Goal: Transaction & Acquisition: Purchase product/service

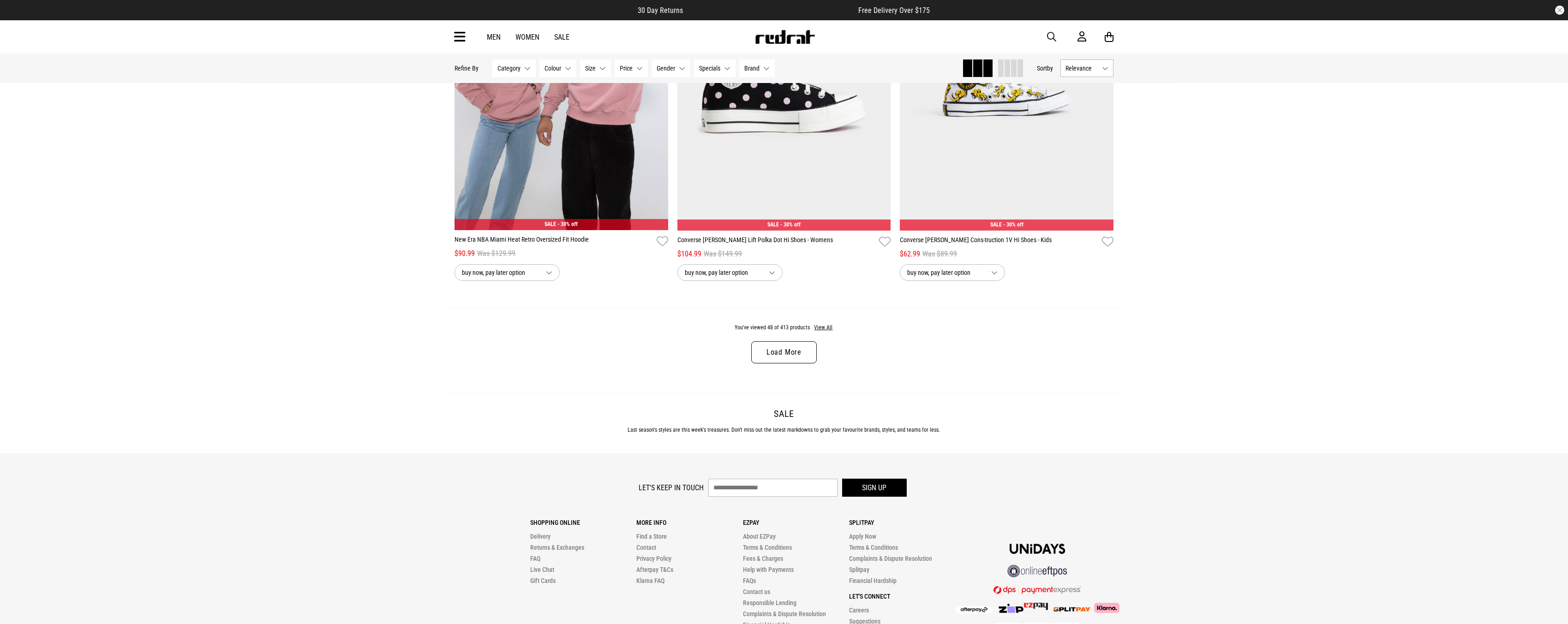
scroll to position [5752, 0]
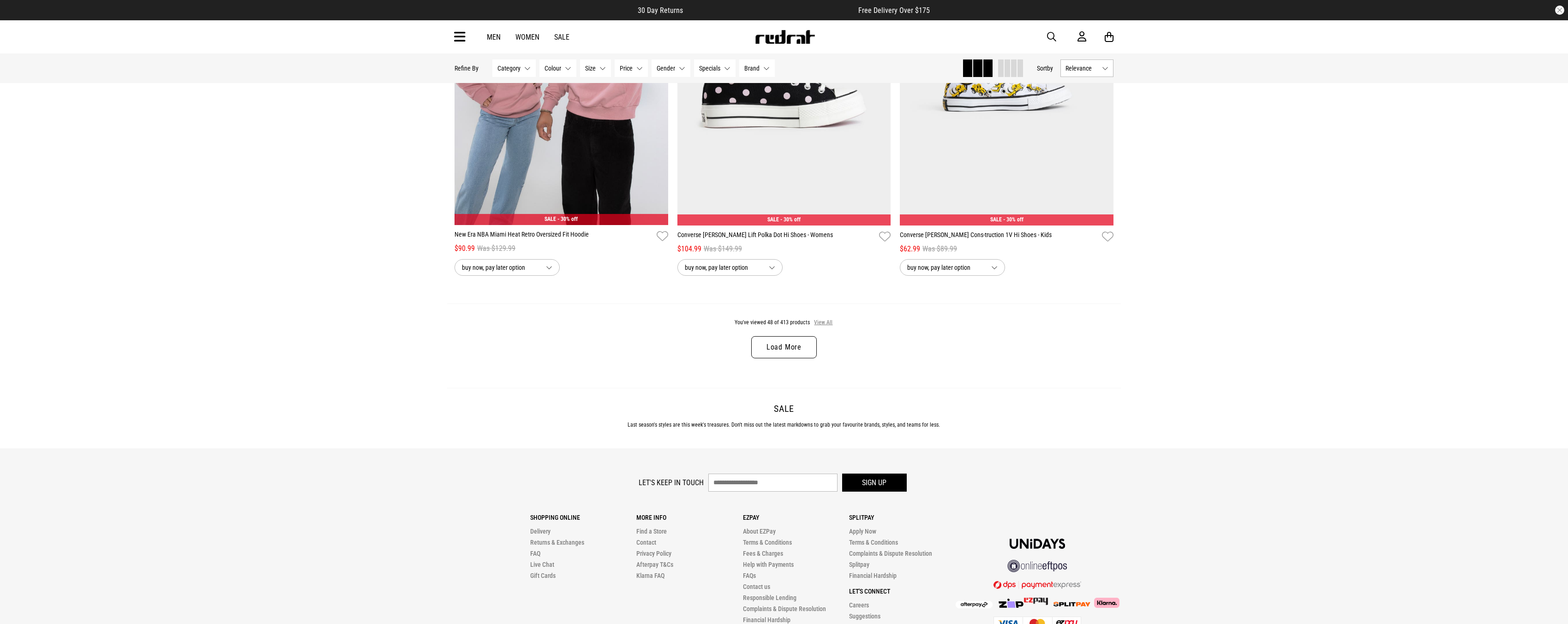
click at [825, 327] on button "View All" at bounding box center [823, 323] width 20 height 9
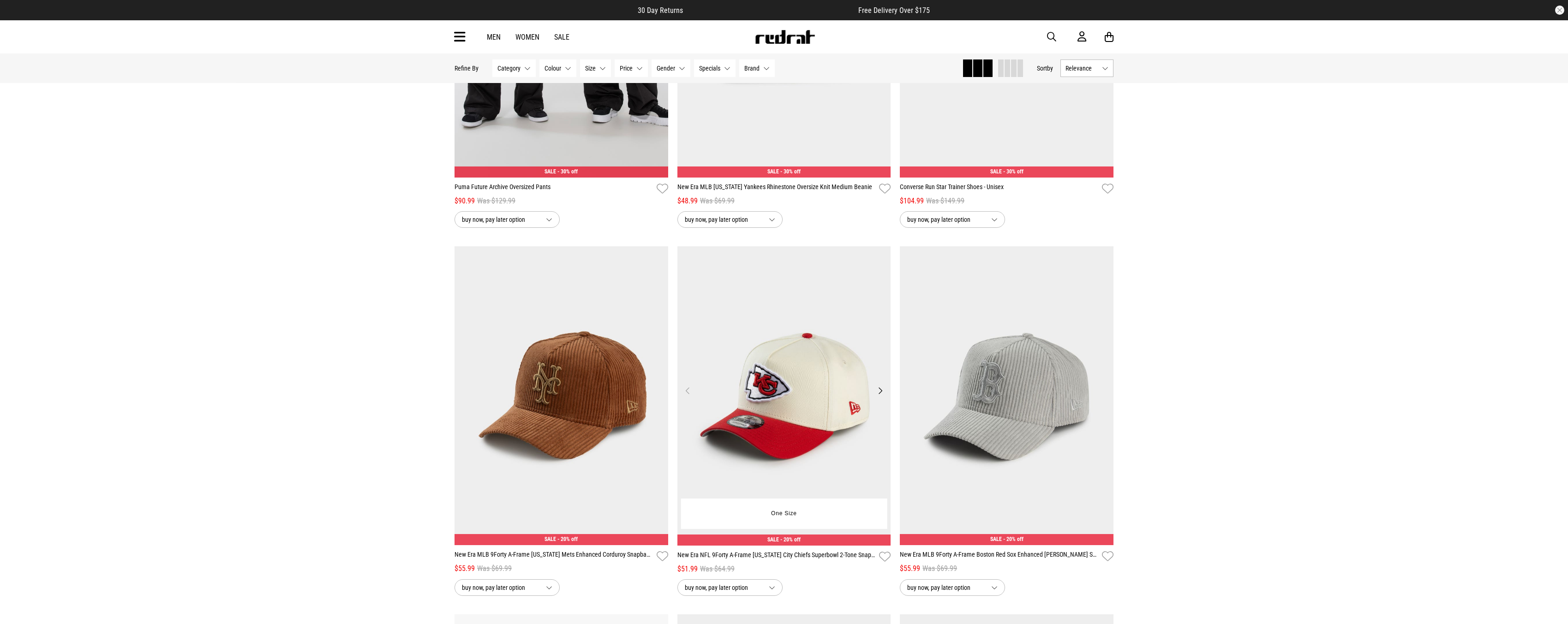
scroll to position [5619, 0]
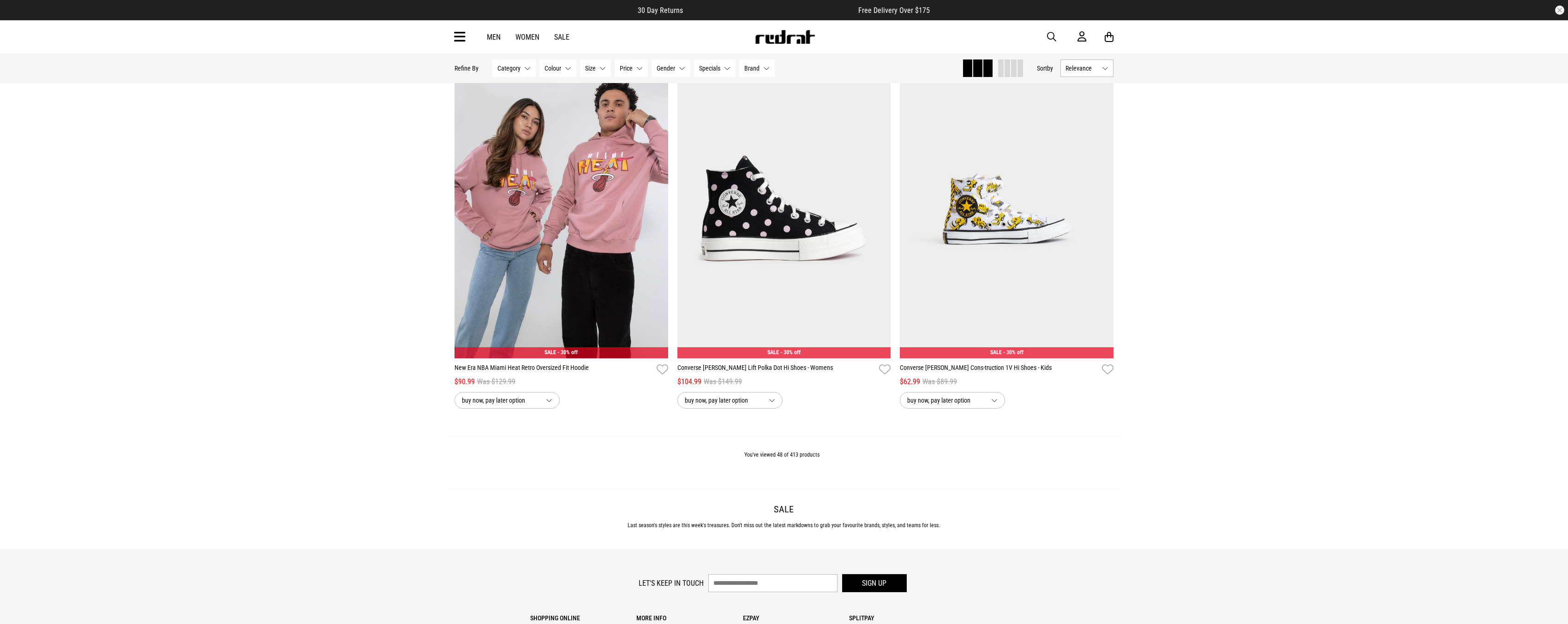
click at [1077, 72] on span "Relevance" at bounding box center [1082, 68] width 33 height 7
click at [1100, 119] on li "Price (Lowest)" at bounding box center [1086, 119] width 52 height 17
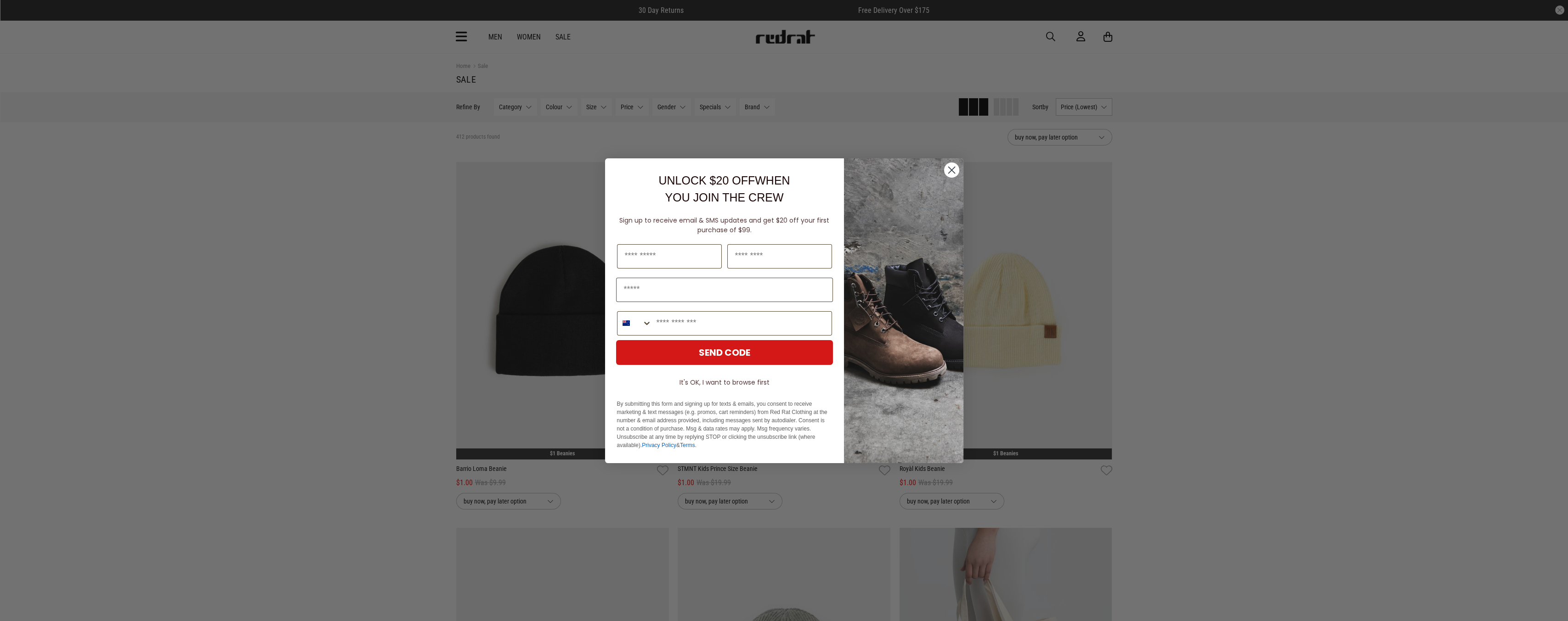
click at [956, 170] on circle "Close dialog" at bounding box center [951, 169] width 15 height 15
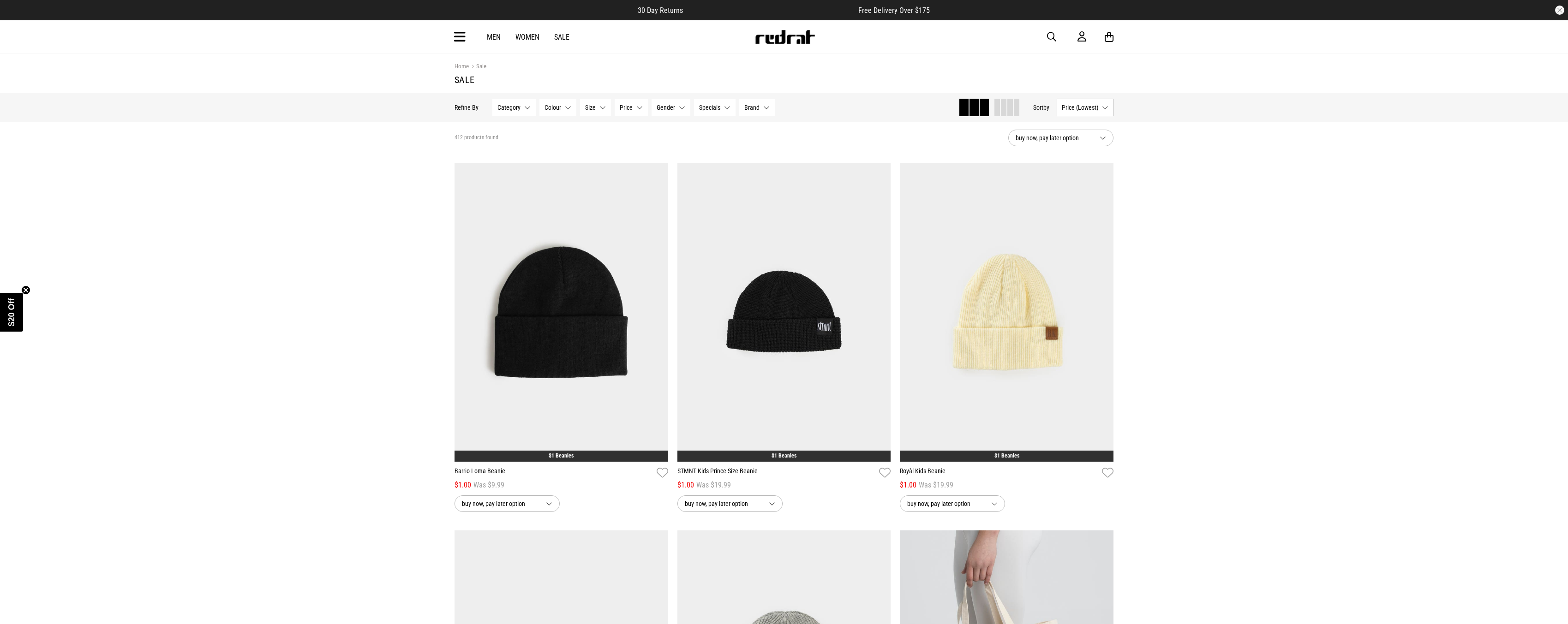
click at [1108, 136] on button "buy now, pay later option" at bounding box center [1061, 138] width 105 height 17
click at [554, 373] on img at bounding box center [561, 312] width 213 height 299
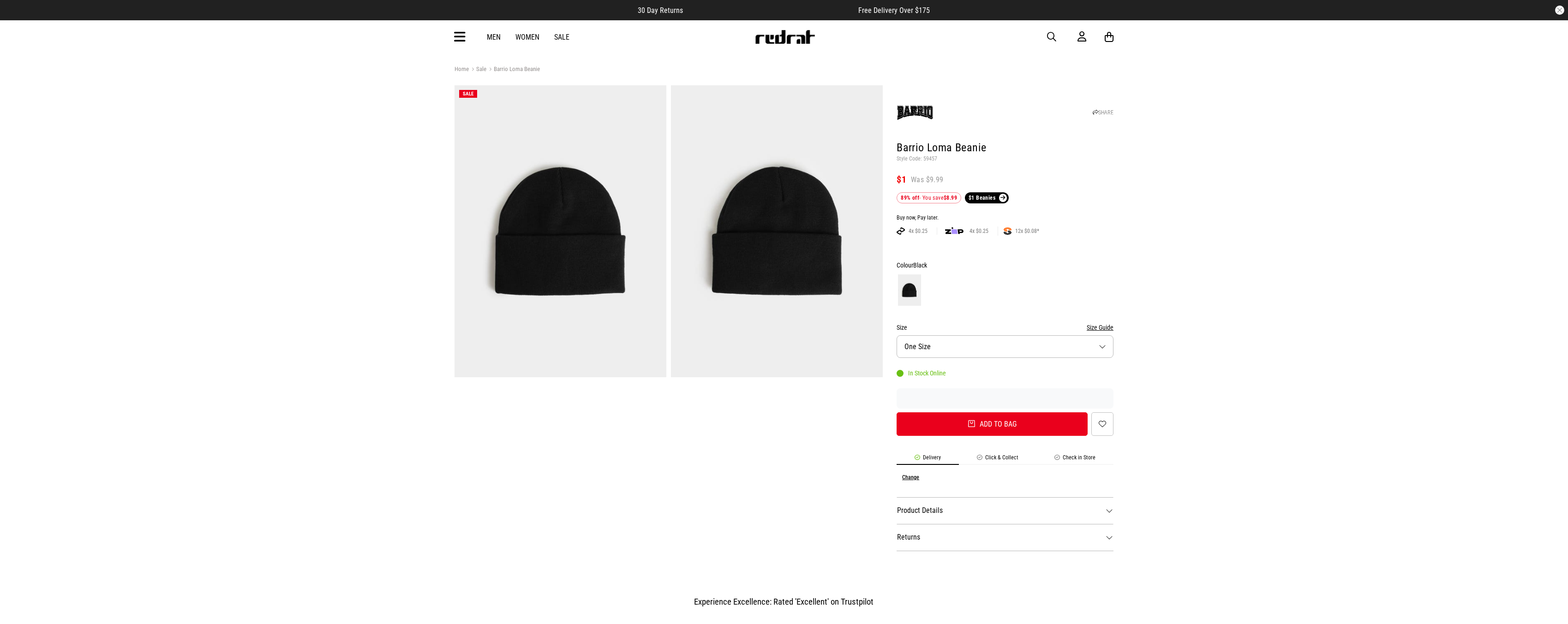
click at [1022, 345] on button "Size One Size" at bounding box center [1005, 347] width 217 height 23
drag, startPoint x: 984, startPoint y: 420, endPoint x: 988, endPoint y: 416, distance: 5.7
click at [985, 420] on button "Add to bag" at bounding box center [992, 424] width 191 height 23
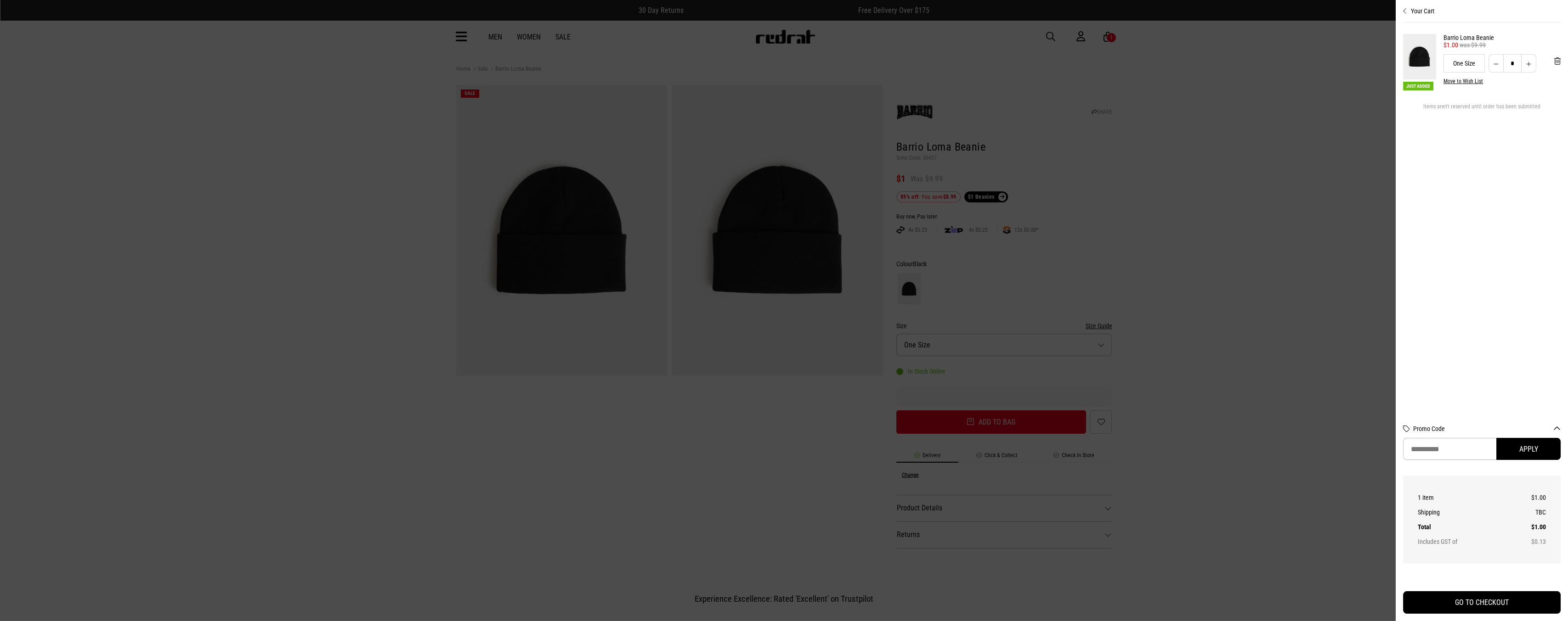
click at [1200, 135] on div at bounding box center [784, 310] width 1568 height 621
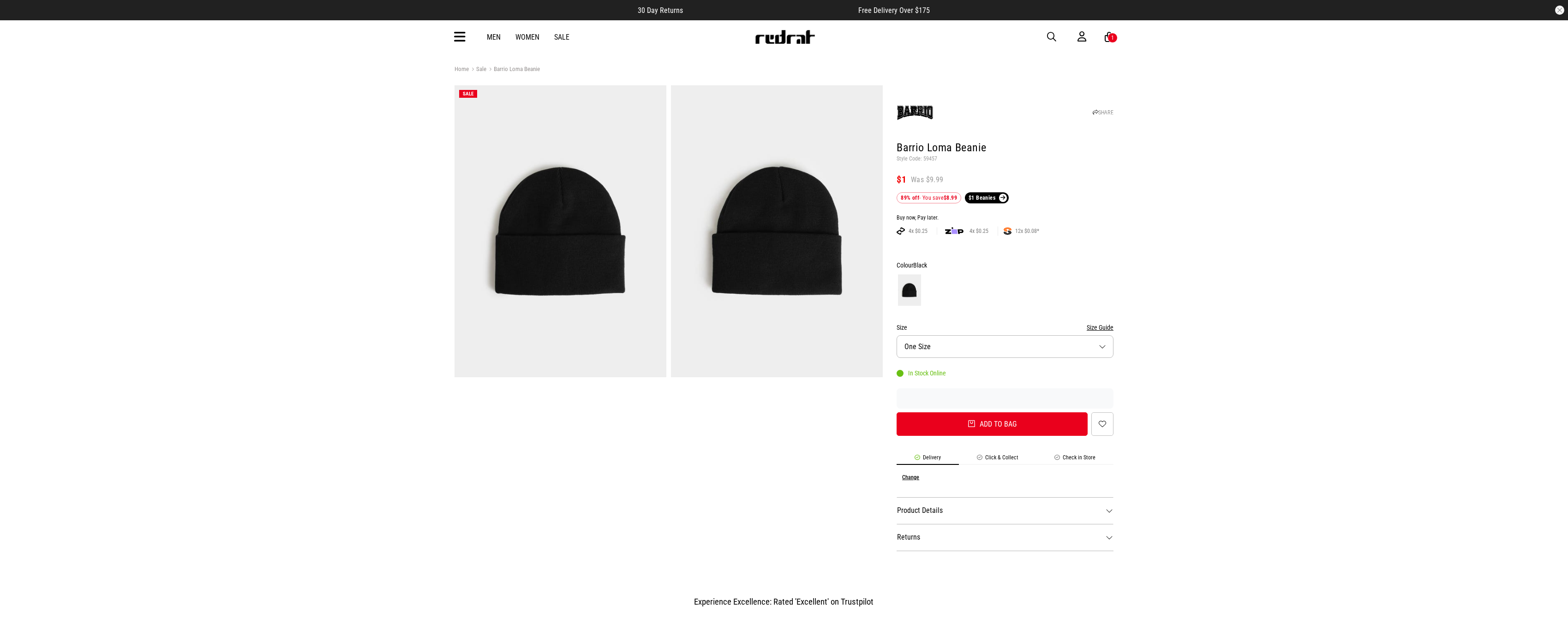
click at [483, 69] on link "Sale" at bounding box center [477, 70] width 18 height 9
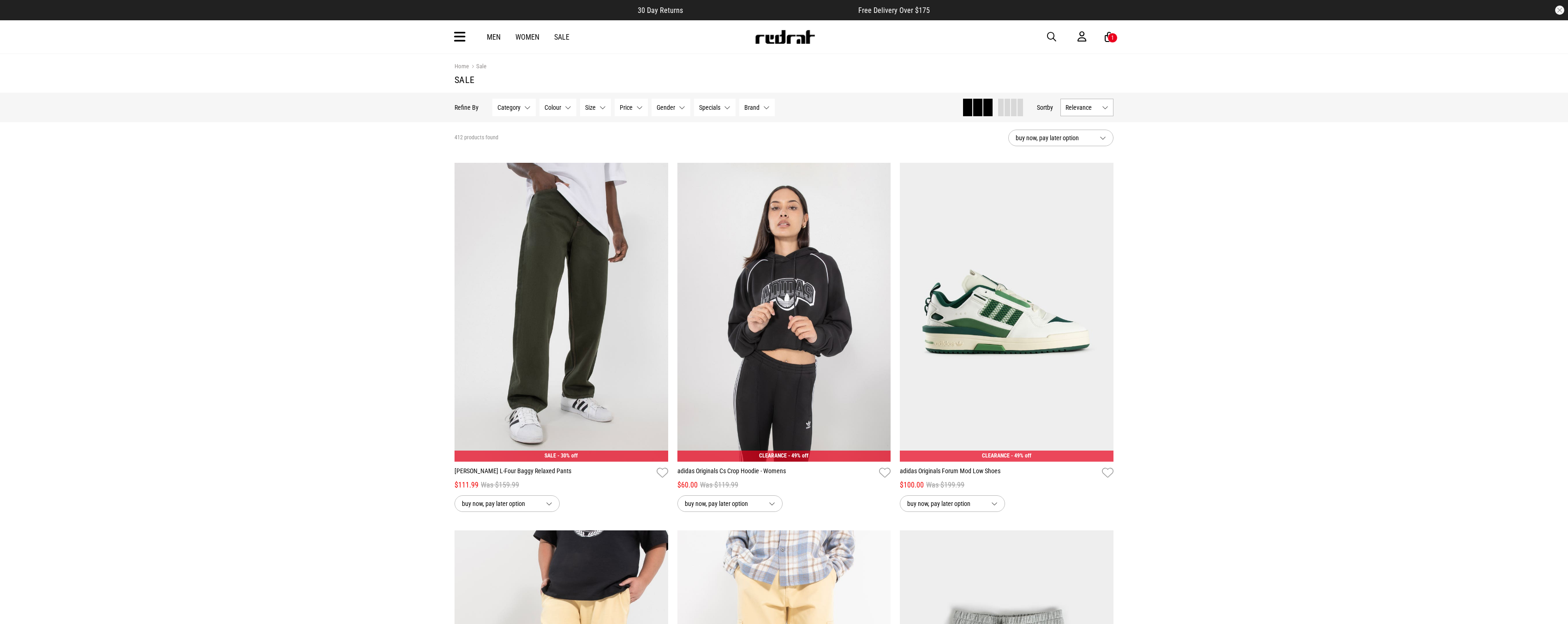
click at [1090, 112] on button "Relevance" at bounding box center [1086, 108] width 53 height 18
click at [1099, 161] on li "Price (Lowest)" at bounding box center [1086, 158] width 52 height 17
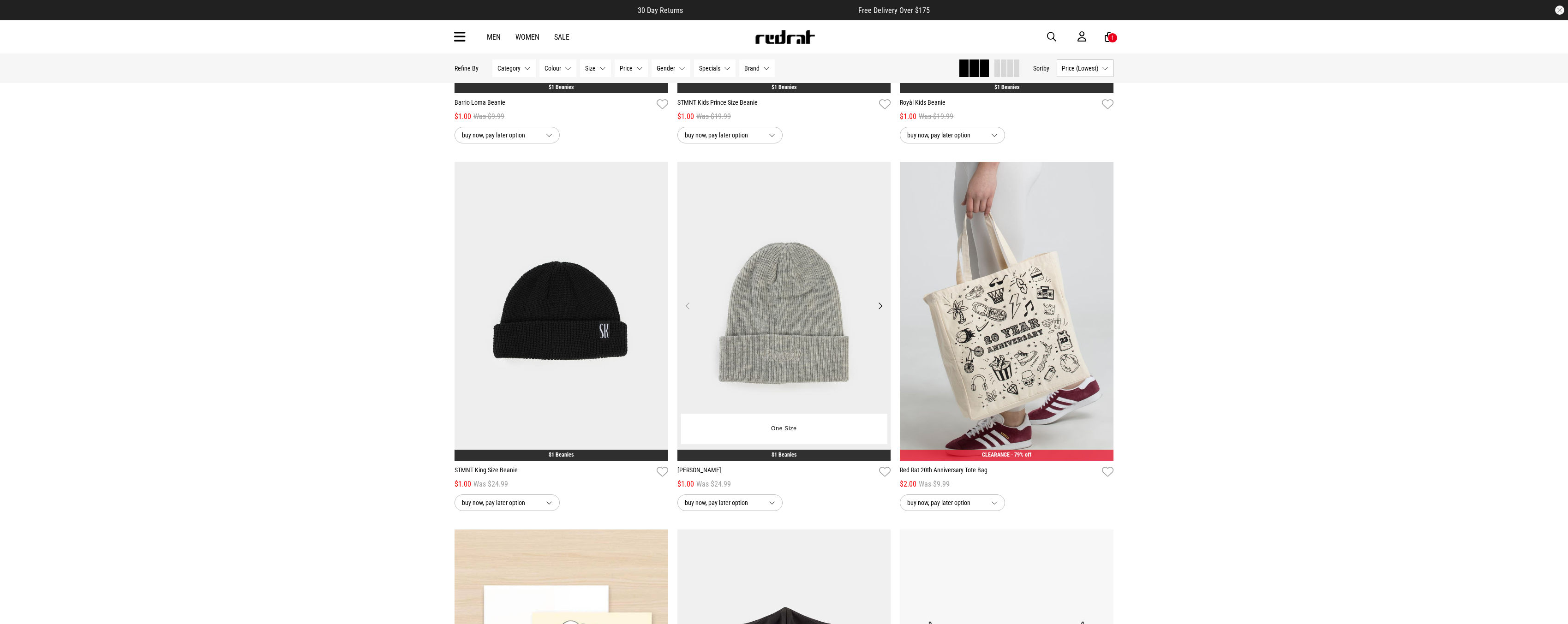
scroll to position [369, 0]
click at [585, 392] on img at bounding box center [561, 310] width 213 height 299
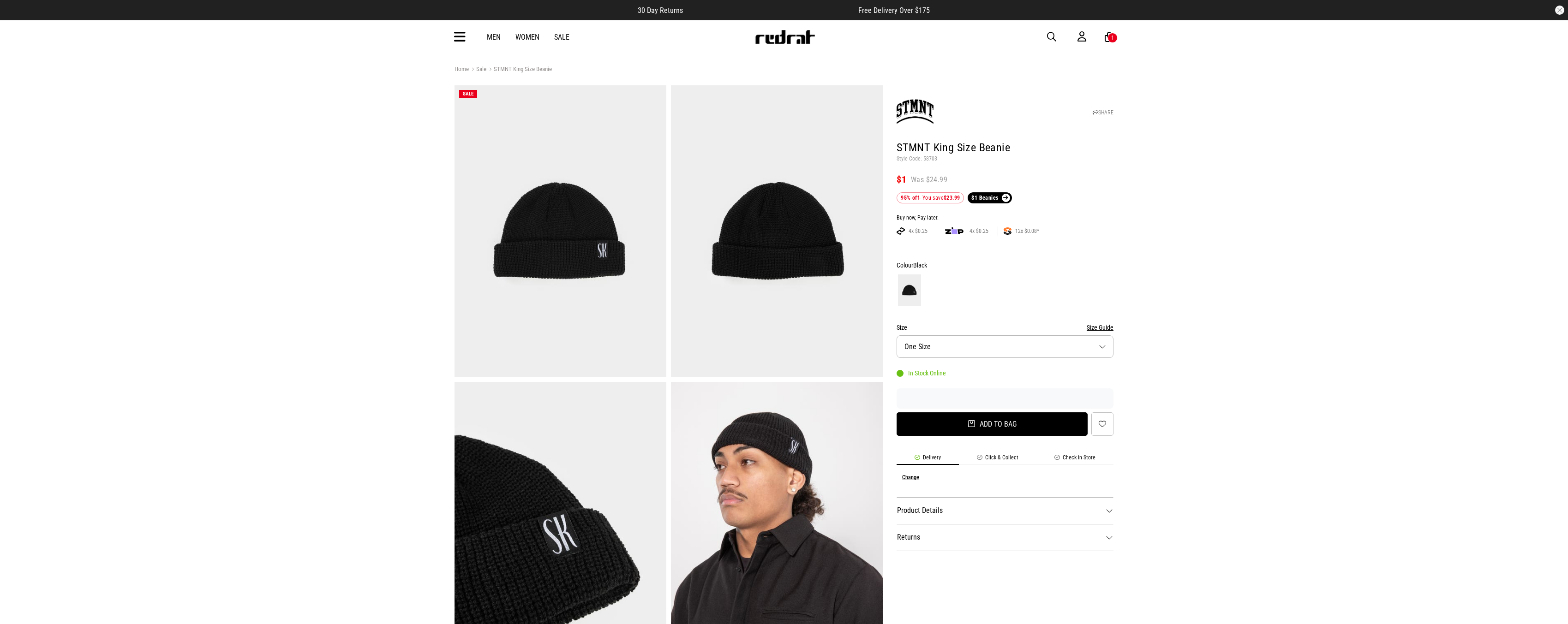
click at [976, 425] on button "Add to bag" at bounding box center [992, 424] width 191 height 23
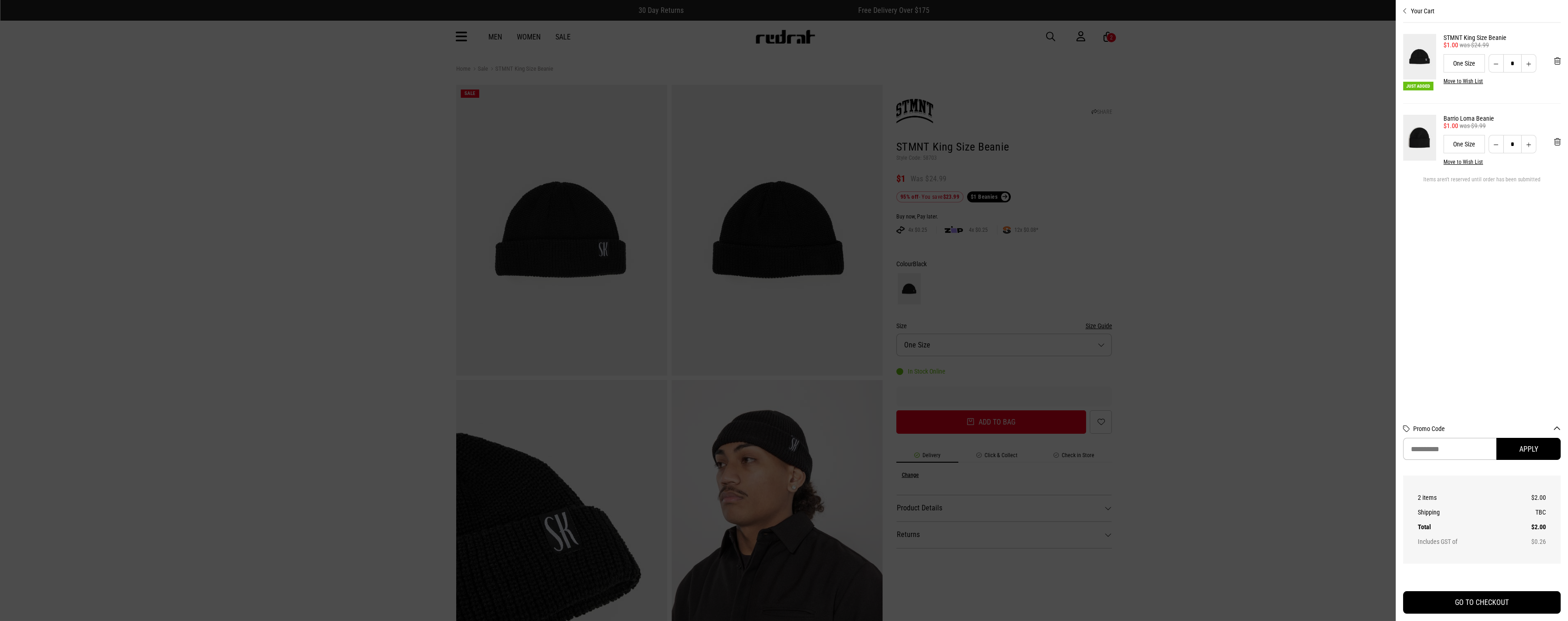
click at [573, 44] on div at bounding box center [784, 310] width 1568 height 621
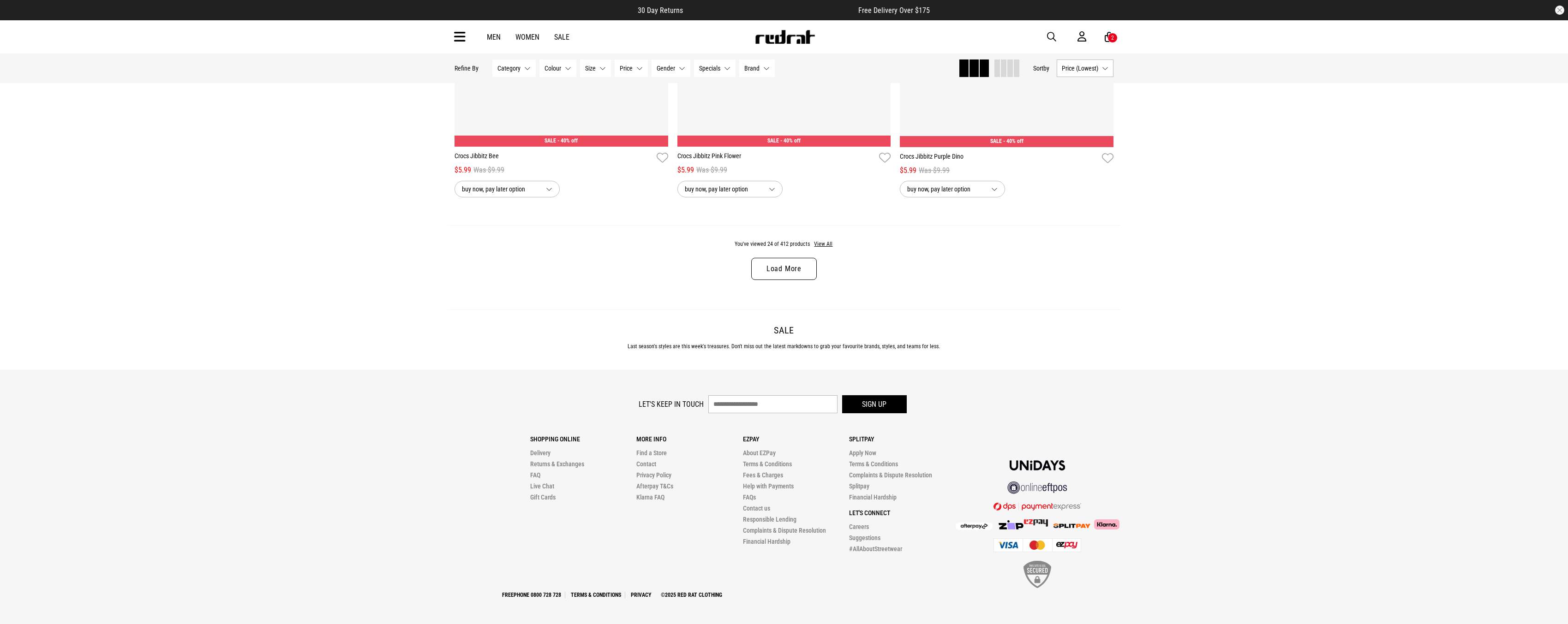
scroll to position [2706, 0]
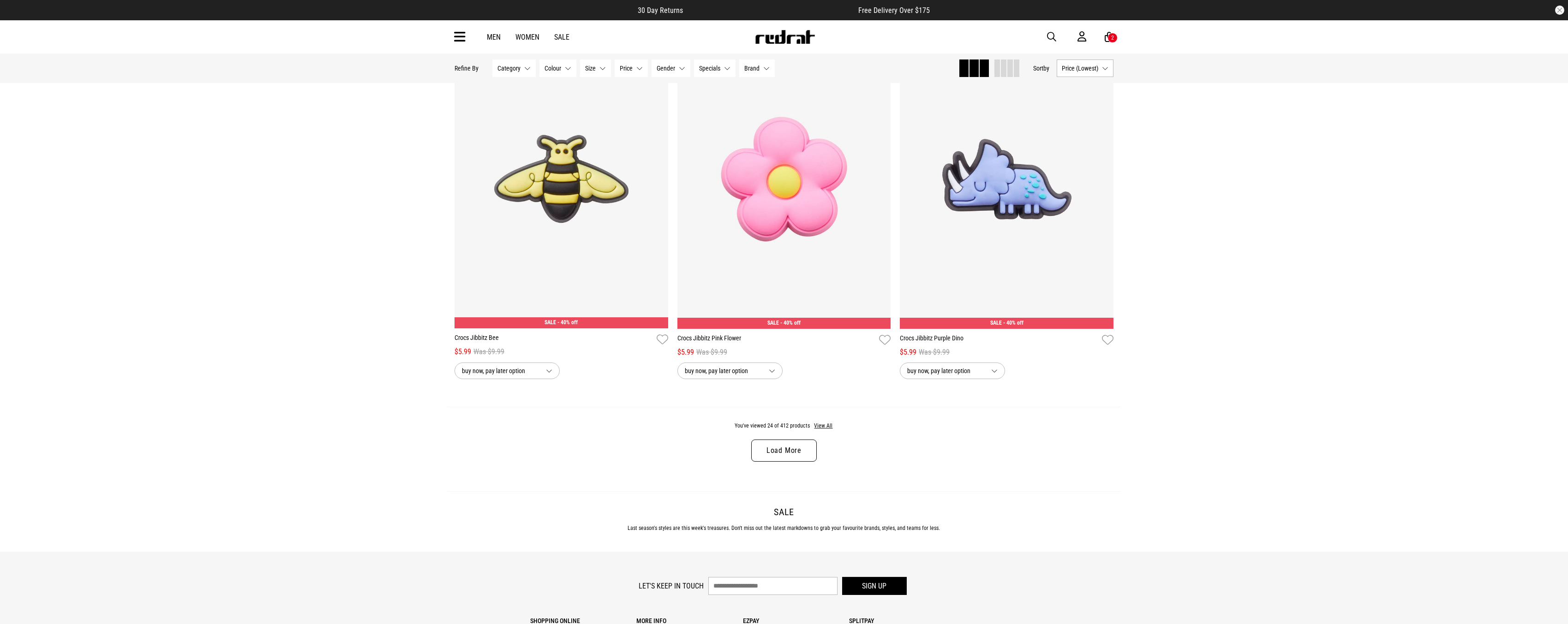
click at [798, 446] on link "Load More" at bounding box center [784, 450] width 65 height 22
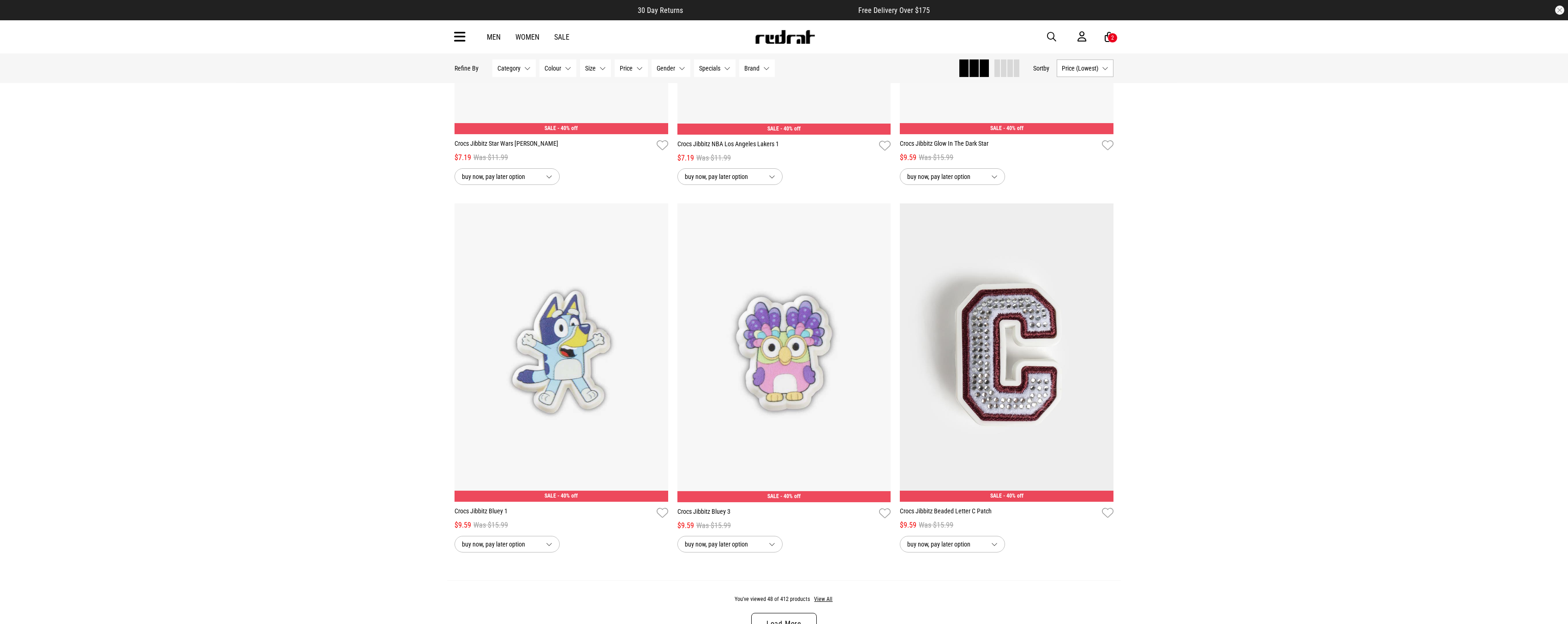
scroll to position [5834, 0]
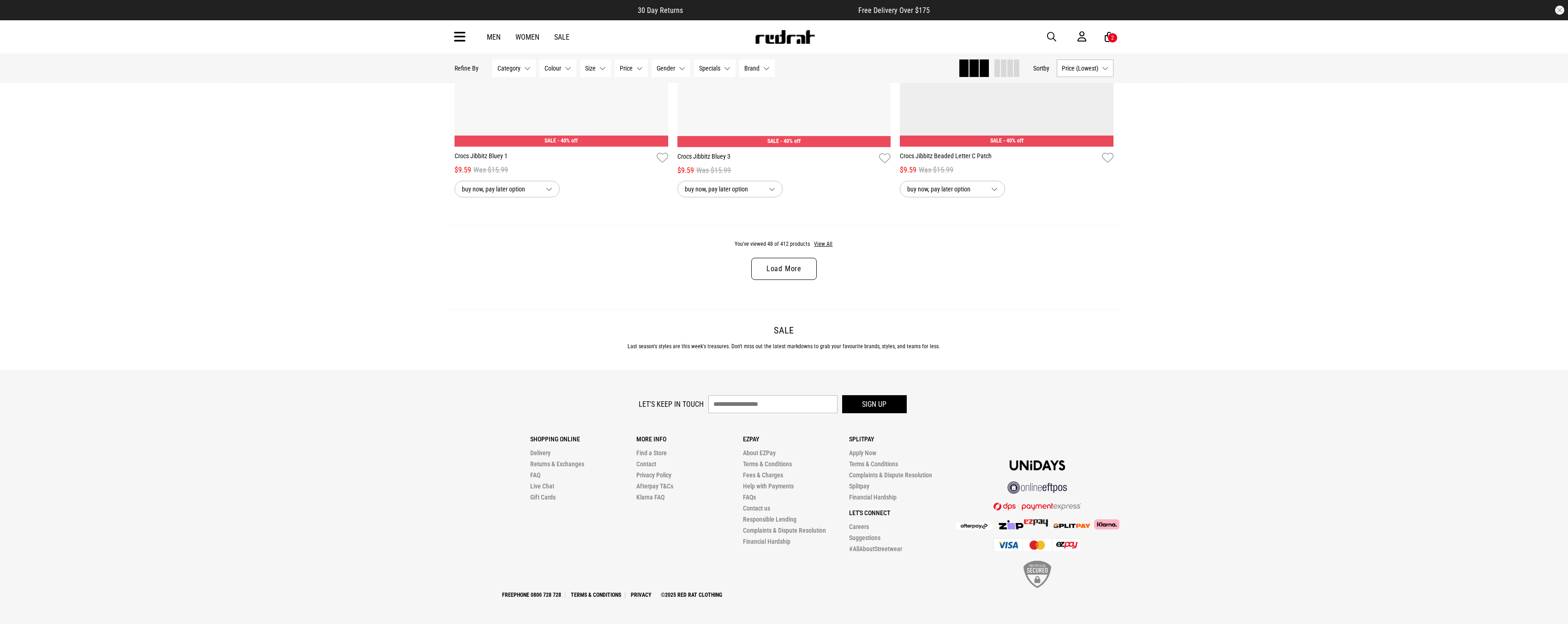
click at [784, 271] on link "Load More" at bounding box center [784, 269] width 65 height 22
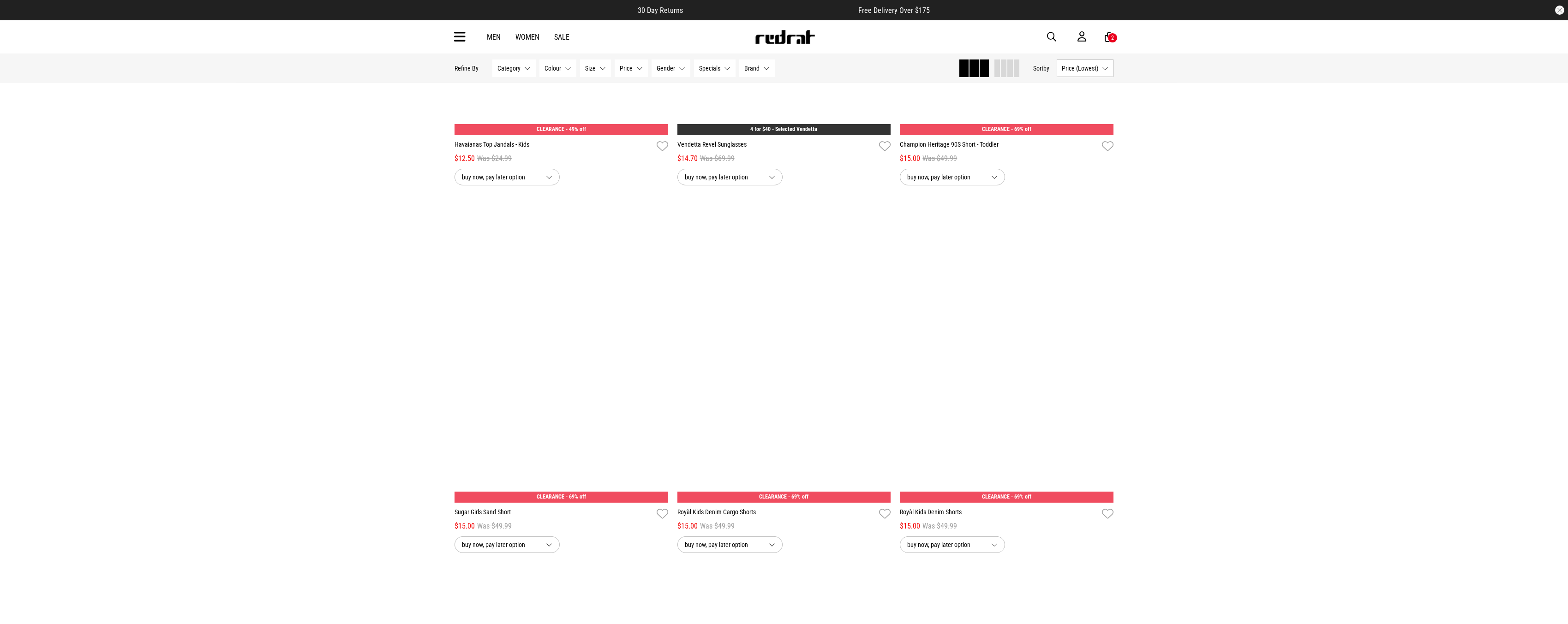
scroll to position [8048, 0]
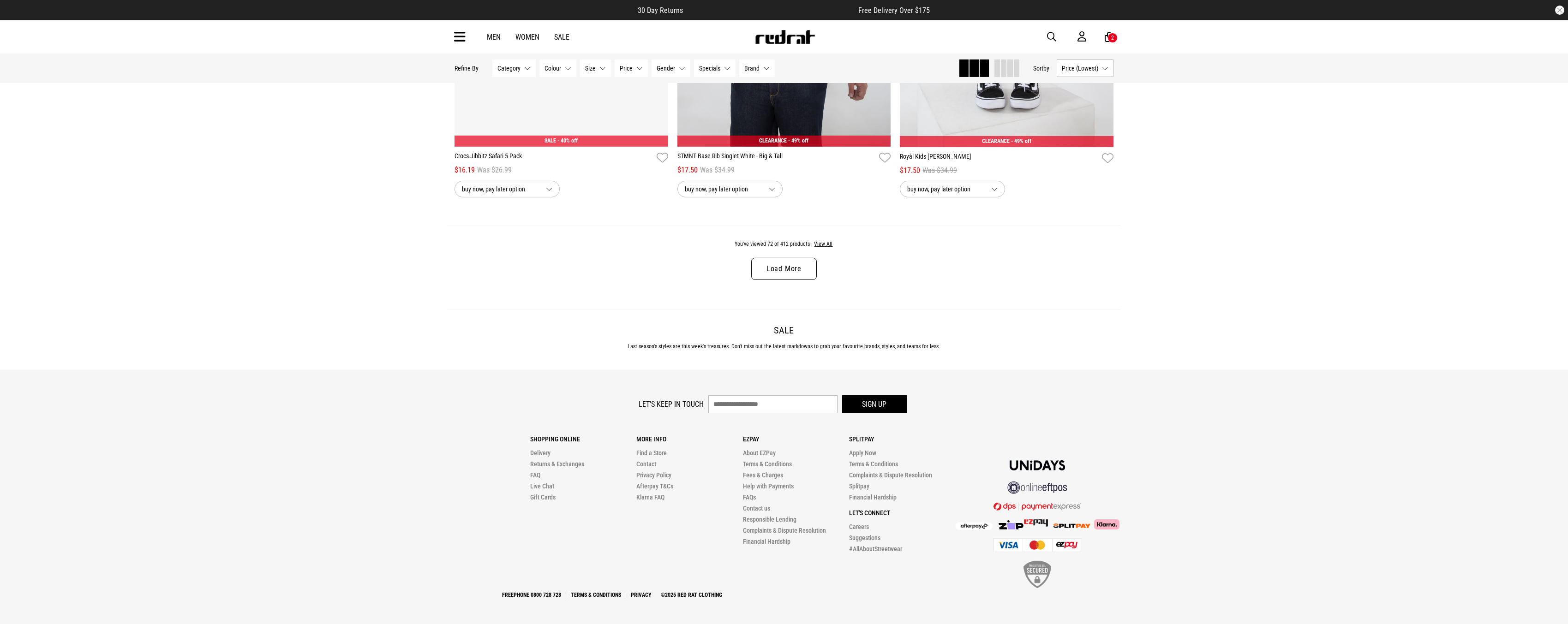
click at [767, 273] on link "Load More" at bounding box center [784, 269] width 65 height 22
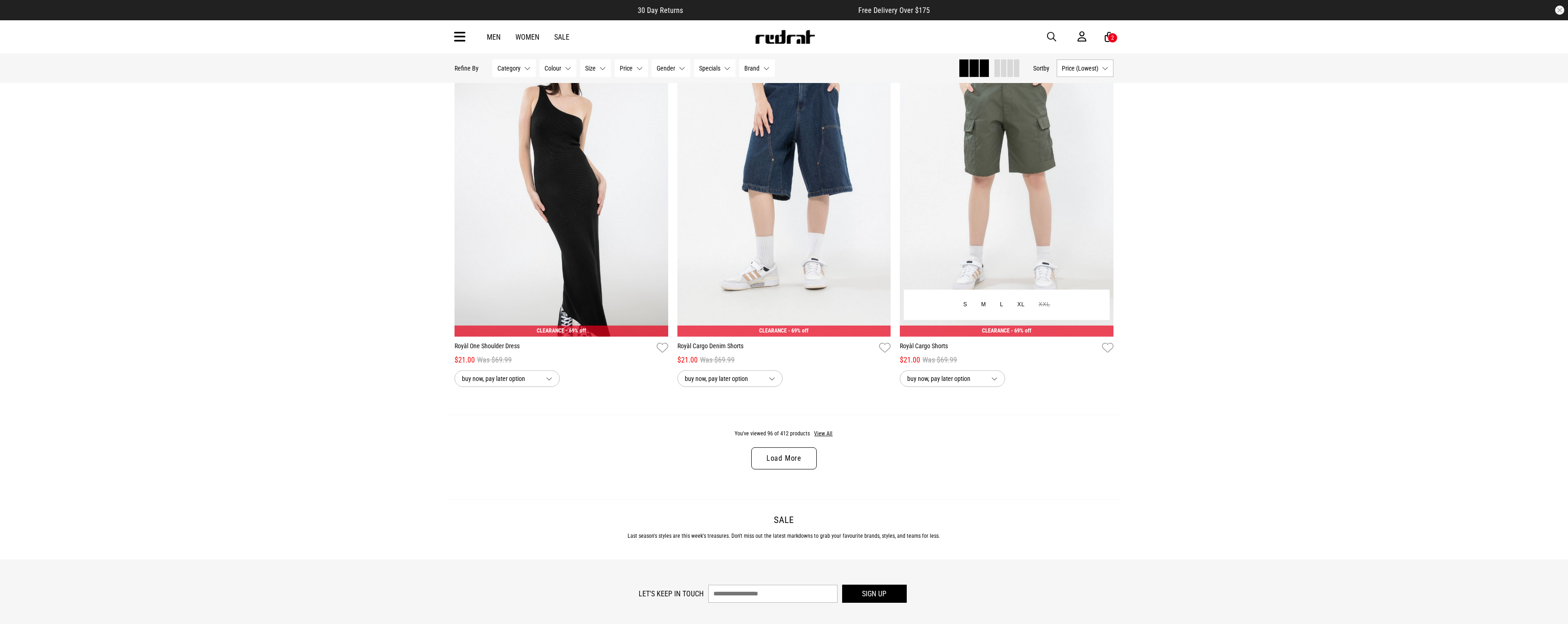
scroll to position [11722, 0]
